Goal: Information Seeking & Learning: Learn about a topic

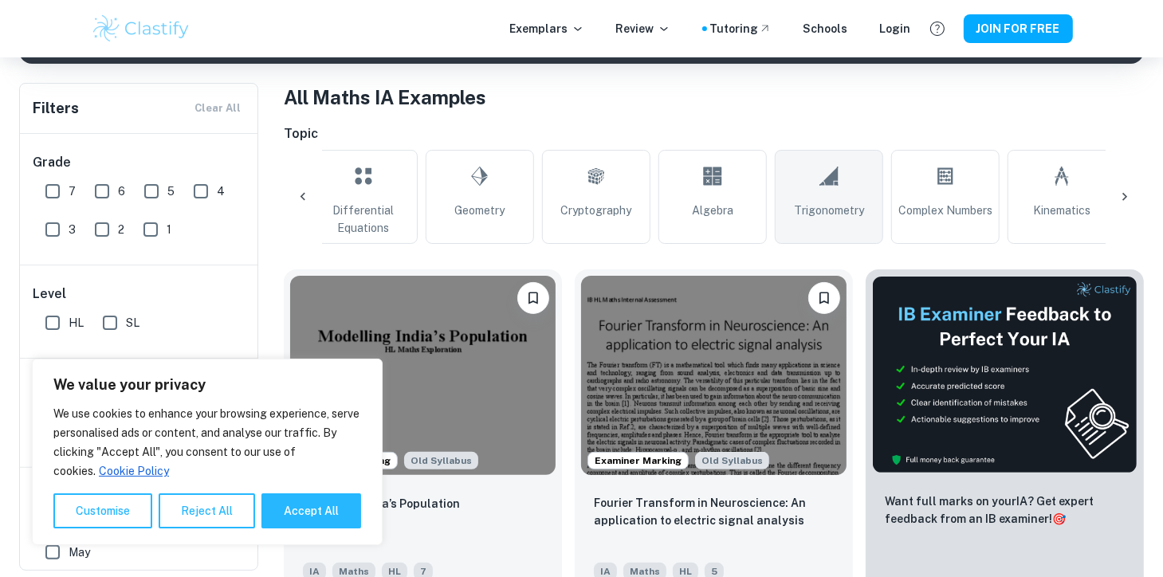
scroll to position [0, 1186]
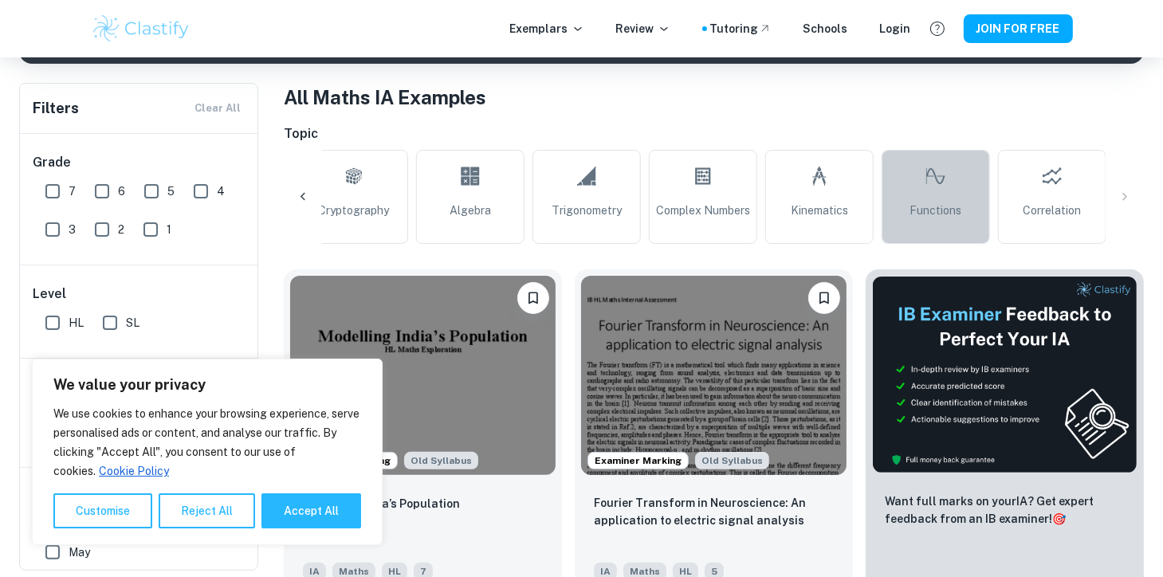
click at [959, 195] on link "Functions" at bounding box center [935, 197] width 108 height 94
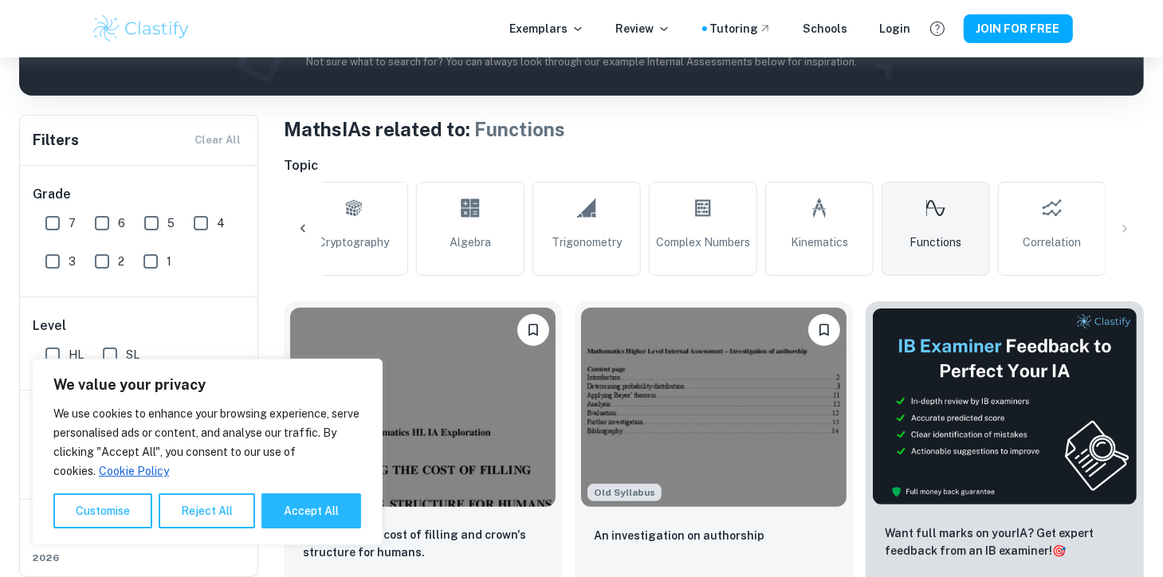
scroll to position [269, 0]
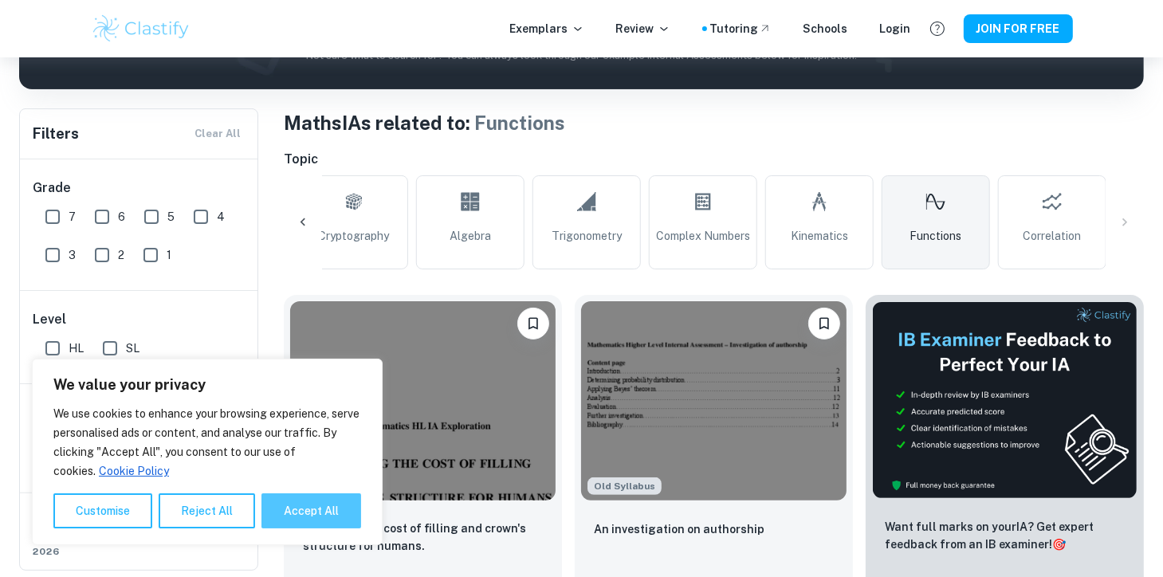
click at [278, 503] on button "Accept All" at bounding box center [311, 510] width 100 height 35
checkbox input "true"
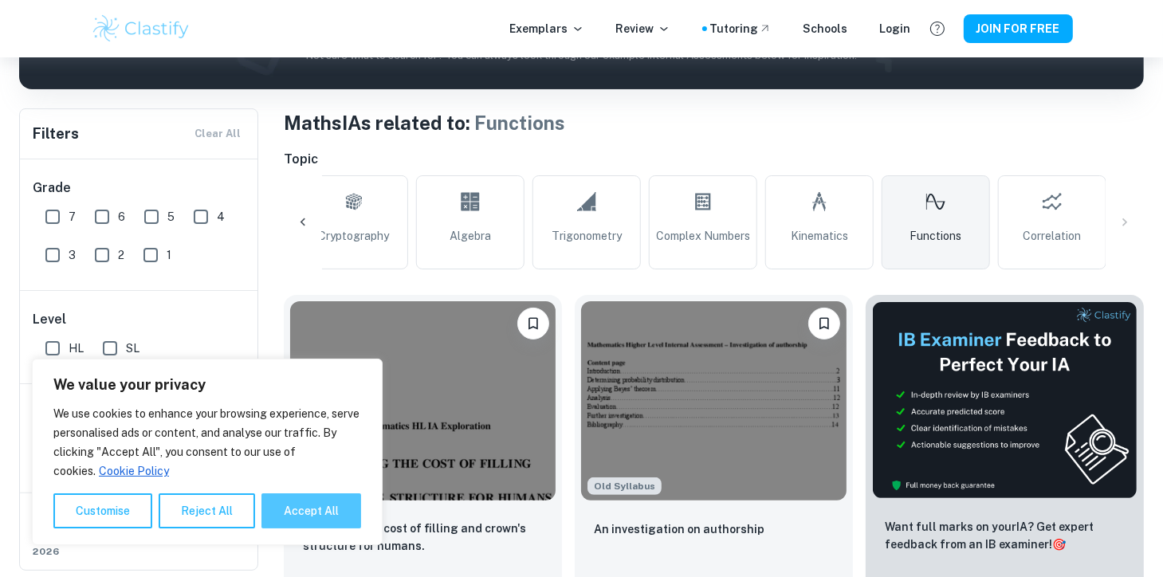
checkbox input "true"
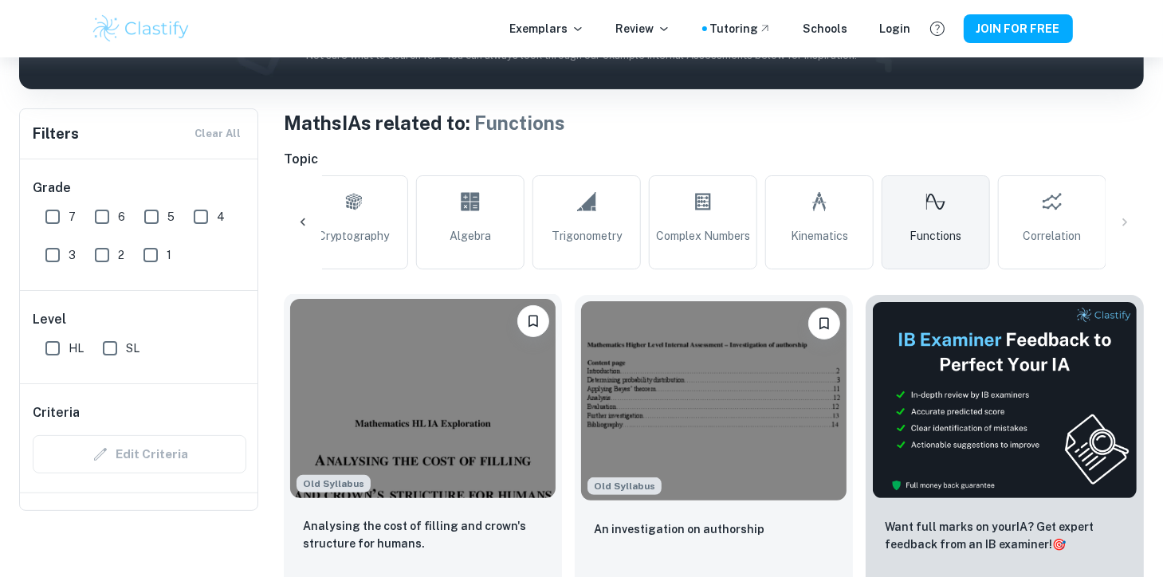
scroll to position [0, 0]
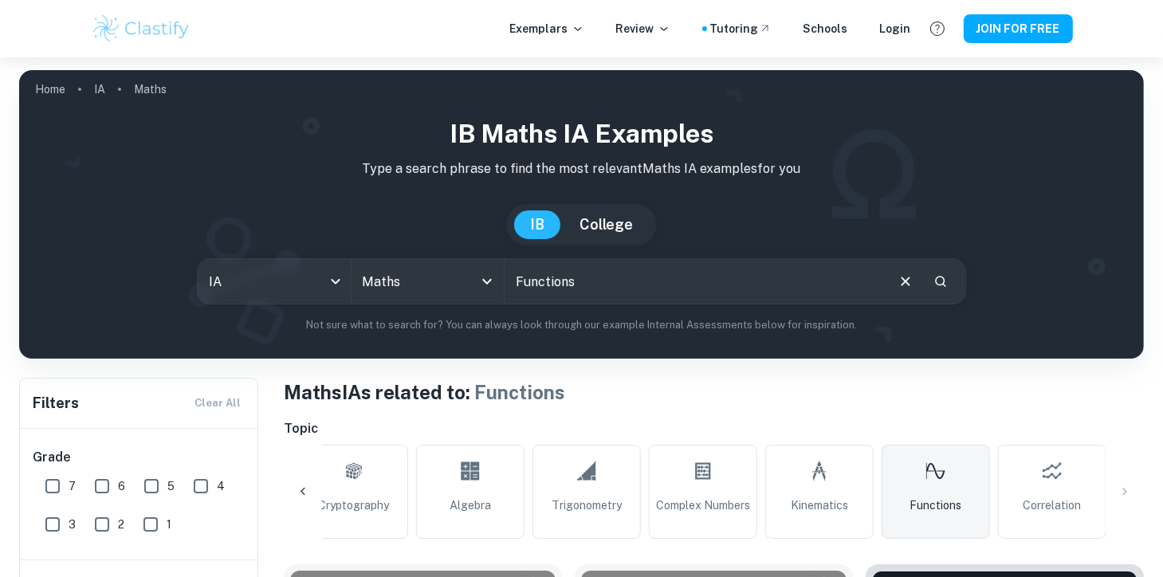
click at [571, 292] on input "text" at bounding box center [693, 281] width 379 height 45
